Goal: Task Accomplishment & Management: Complete application form

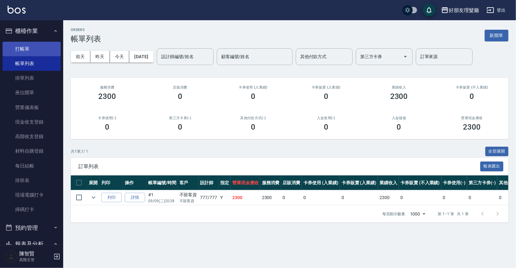
click at [34, 51] on link "打帳單" at bounding box center [32, 49] width 58 height 15
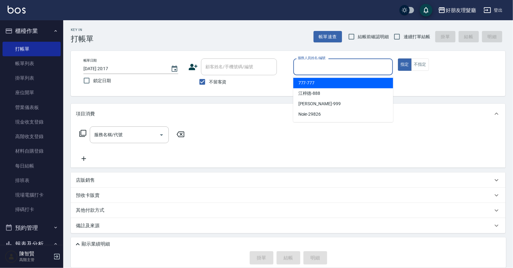
click at [339, 65] on input "服務人員姓名/編號" at bounding box center [343, 66] width 94 height 11
click at [330, 80] on div "777 -777" at bounding box center [343, 83] width 100 height 10
type input "777-777"
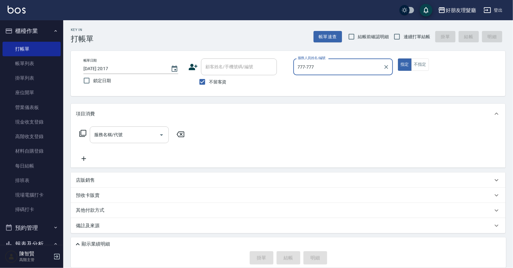
click at [143, 140] on input "服務名稱/代號" at bounding box center [125, 134] width 64 height 11
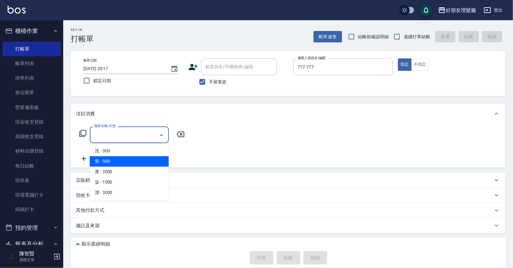
click at [115, 159] on span "剪 - 500" at bounding box center [129, 161] width 79 height 10
type input "剪(2)"
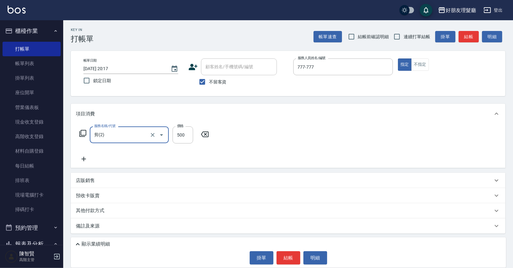
click at [87, 160] on icon at bounding box center [84, 159] width 16 height 8
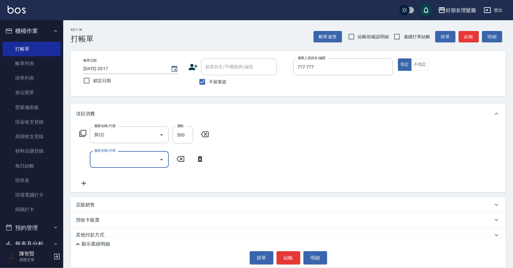
click at [115, 163] on input "服務名稱/代號" at bounding box center [125, 159] width 64 height 11
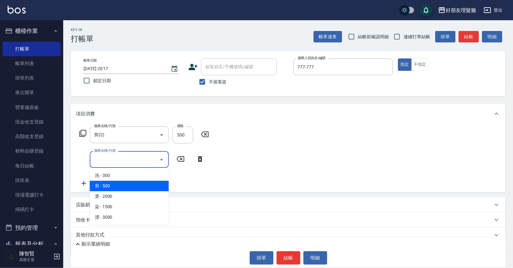
click at [113, 182] on span "剪 - 500" at bounding box center [129, 186] width 79 height 10
type input "剪(2)"
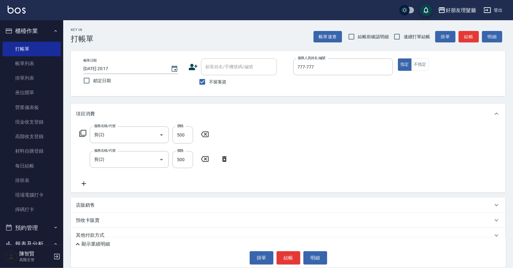
click at [87, 184] on icon at bounding box center [84, 184] width 16 height 8
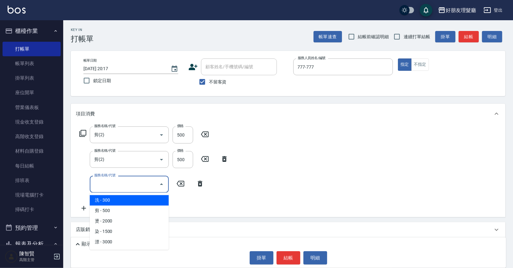
click at [105, 186] on input "服務名稱/代號" at bounding box center [125, 184] width 64 height 11
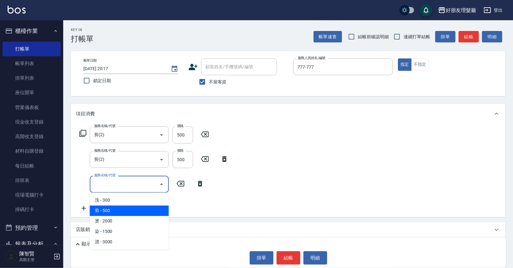
click at [111, 209] on span "剪 - 500" at bounding box center [129, 210] width 79 height 10
type input "剪(2)"
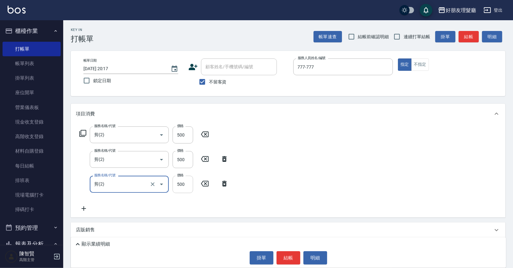
click at [181, 187] on input "500" at bounding box center [183, 184] width 21 height 17
click at [182, 185] on input "0" at bounding box center [183, 184] width 21 height 17
click at [179, 186] on input "0" at bounding box center [183, 184] width 21 height 17
type input "600"
click at [86, 208] on icon at bounding box center [84, 209] width 16 height 8
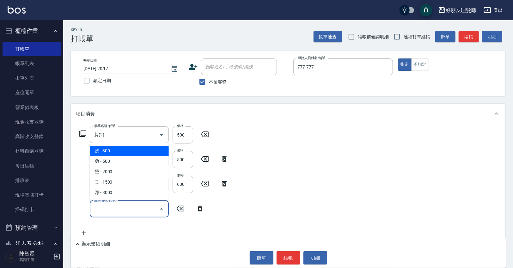
click at [140, 207] on input "服務名稱/代號" at bounding box center [125, 209] width 64 height 11
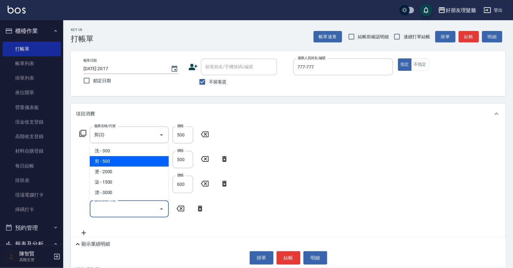
click at [134, 164] on span "剪 - 500" at bounding box center [129, 161] width 79 height 10
type input "剪(2)"
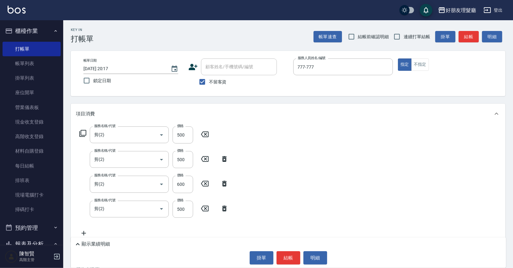
click at [88, 230] on icon at bounding box center [84, 233] width 16 height 8
click at [119, 230] on input "服務名稱/代號" at bounding box center [125, 233] width 64 height 11
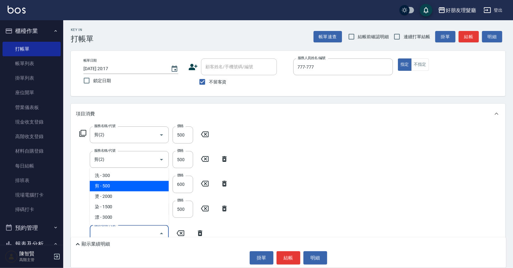
click at [125, 185] on span "剪 - 500" at bounding box center [129, 186] width 79 height 10
type input "剪(2)"
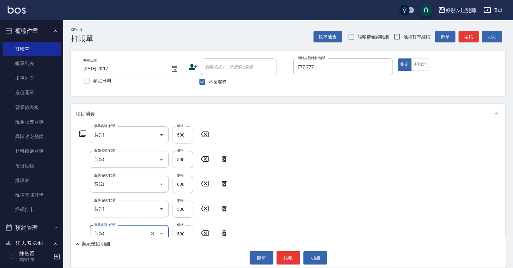
click at [182, 232] on input "500" at bounding box center [183, 233] width 21 height 17
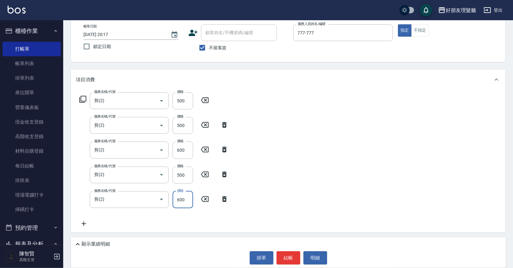
scroll to position [35, 0]
type input "600"
click at [82, 223] on icon at bounding box center [84, 223] width 16 height 8
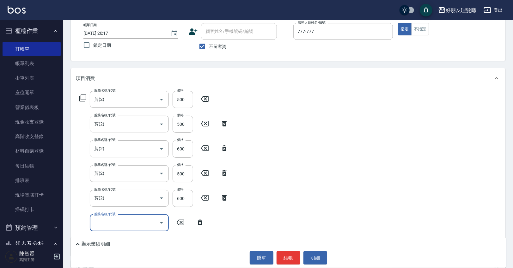
click at [162, 227] on button "Open" at bounding box center [161, 223] width 10 height 10
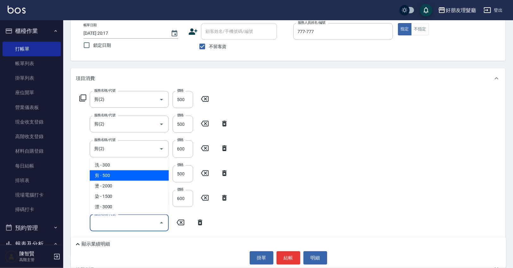
click at [116, 176] on span "剪 - 500" at bounding box center [129, 175] width 79 height 10
type input "剪(2)"
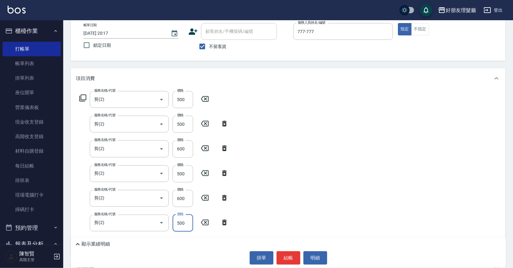
click at [180, 225] on input "500" at bounding box center [183, 223] width 21 height 17
type input "600"
click at [298, 258] on button "結帳" at bounding box center [289, 257] width 24 height 13
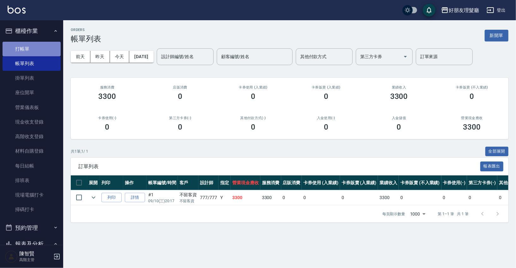
click at [33, 51] on link "打帳單" at bounding box center [32, 49] width 58 height 15
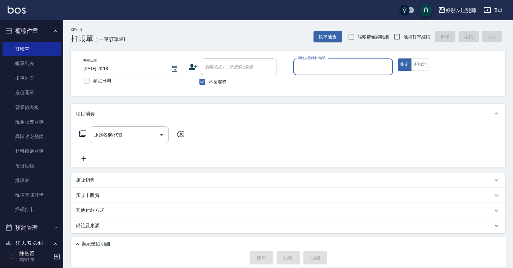
click at [334, 67] on input "服務人員姓名/編號" at bounding box center [343, 66] width 94 height 11
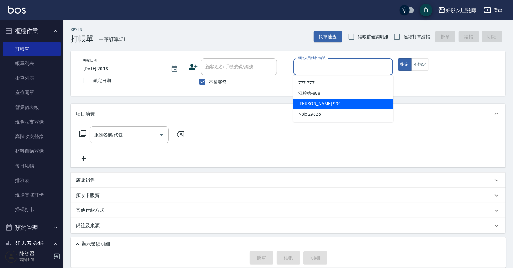
click at [327, 104] on div "[PERSON_NAME] -999" at bounding box center [343, 104] width 100 height 10
type input "[PERSON_NAME]-999"
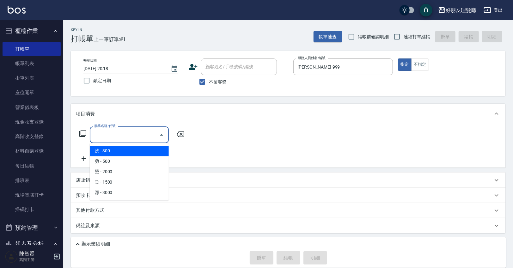
click at [114, 140] on input "服務名稱/代號" at bounding box center [125, 134] width 64 height 11
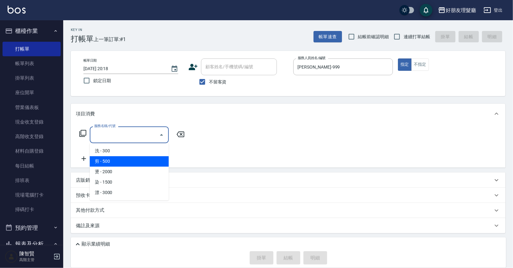
click at [118, 159] on span "剪 - 500" at bounding box center [129, 161] width 79 height 10
type input "剪(2)"
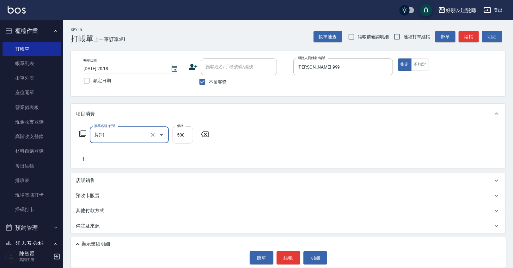
click at [185, 132] on input "500" at bounding box center [183, 134] width 21 height 17
type input "600"
click at [83, 160] on icon at bounding box center [84, 159] width 16 height 8
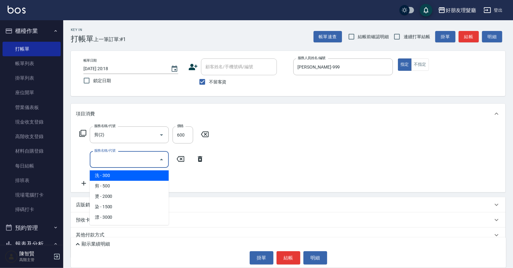
click at [143, 158] on input "服務名稱/代號" at bounding box center [125, 159] width 64 height 11
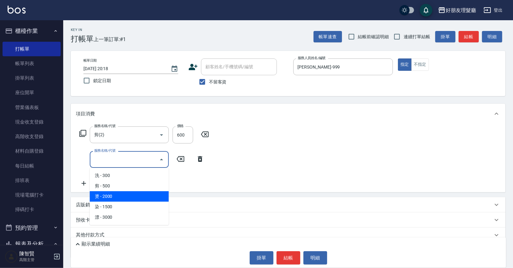
click at [138, 193] on span "燙 - 2000" at bounding box center [129, 196] width 79 height 10
type input "燙(3)"
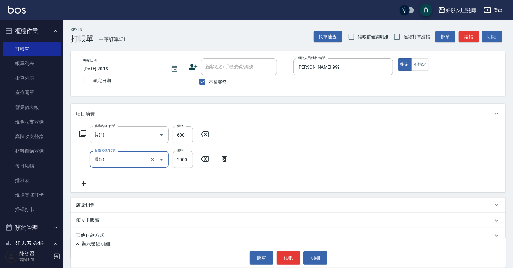
click at [82, 181] on icon at bounding box center [84, 184] width 16 height 8
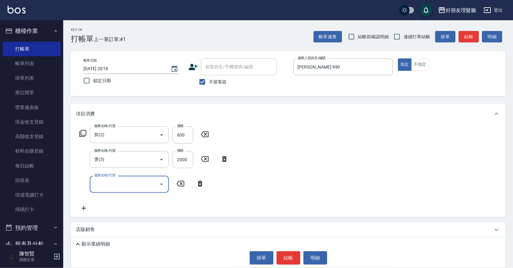
click at [120, 189] on input "服務名稱/代號" at bounding box center [125, 184] width 64 height 11
click at [122, 214] on span "剪 - 500" at bounding box center [129, 210] width 79 height 10
type input "剪(2)"
click at [180, 187] on input "500" at bounding box center [183, 184] width 21 height 17
type input "600"
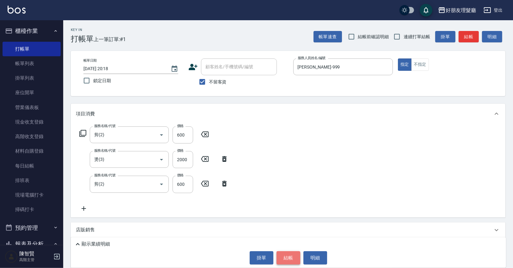
click at [286, 258] on button "結帳" at bounding box center [289, 257] width 24 height 13
